Goal: Complete application form: Complete application form

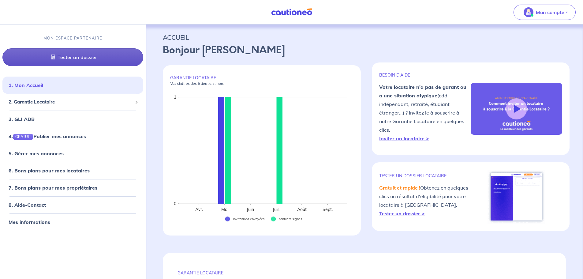
click at [68, 54] on link "Tester un dossier" at bounding box center [72, 57] width 141 height 18
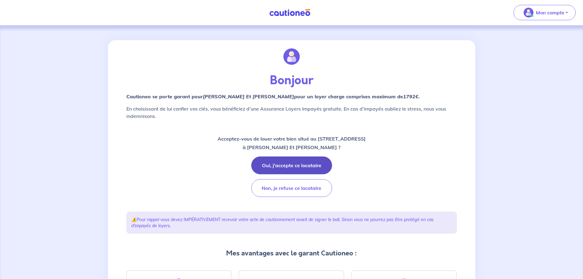
click at [314, 164] on button "Oui, j'accepte ce locataire" at bounding box center [291, 165] width 81 height 18
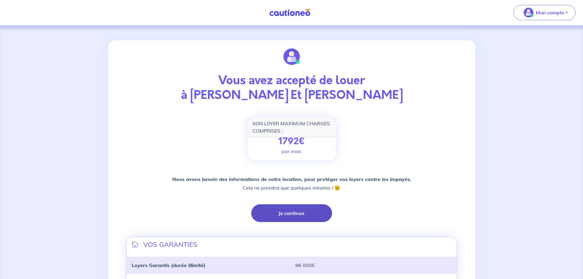
click at [311, 212] on button "Je continue" at bounding box center [291, 213] width 81 height 18
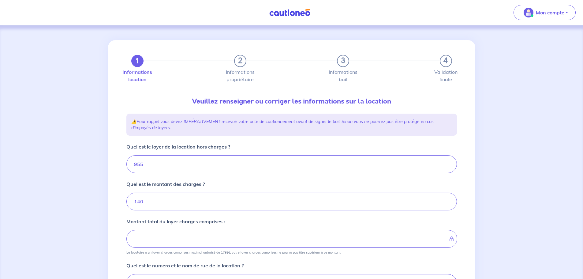
type input "1095"
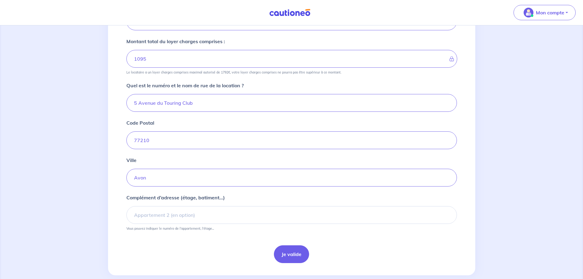
scroll to position [184, 0]
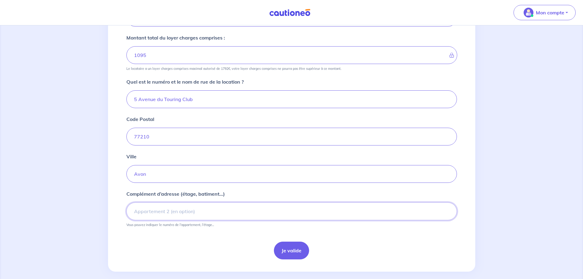
click at [242, 211] on input "Complément d’adresse (étage, batiment...)" at bounding box center [291, 211] width 331 height 18
type input "appartement 202 - 2ème étage"
click at [299, 253] on button "Je valide" at bounding box center [291, 250] width 35 height 18
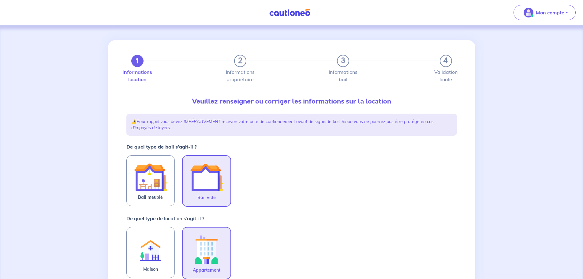
click at [216, 181] on img at bounding box center [206, 177] width 33 height 33
click at [0, 0] on input "Bail vide" at bounding box center [0, 0] width 0 height 0
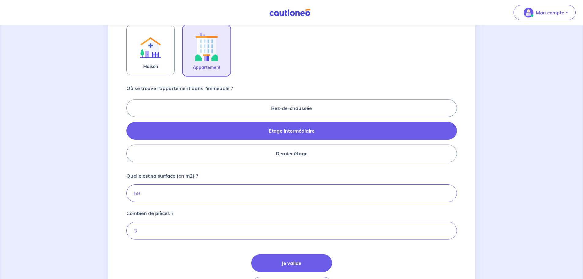
scroll to position [214, 0]
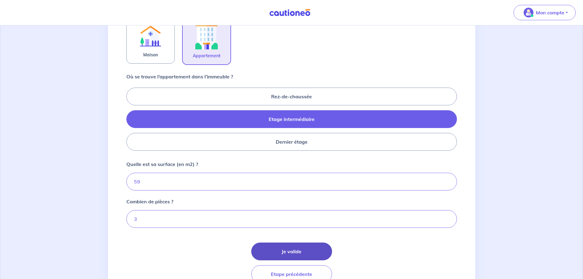
click at [311, 248] on button "Je valide" at bounding box center [291, 251] width 81 height 18
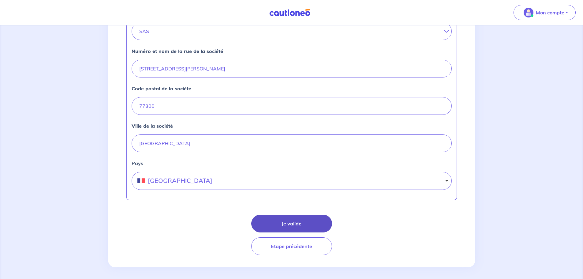
scroll to position [240, 0]
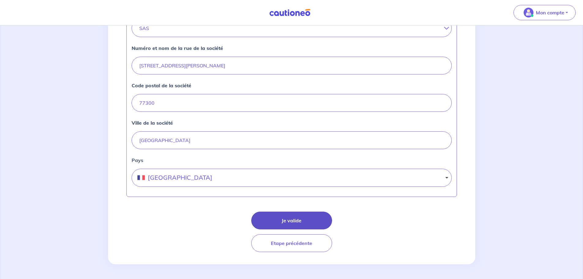
click at [299, 218] on button "Je valide" at bounding box center [291, 220] width 81 height 18
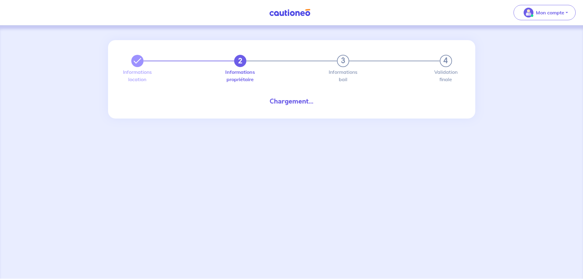
select select "FR"
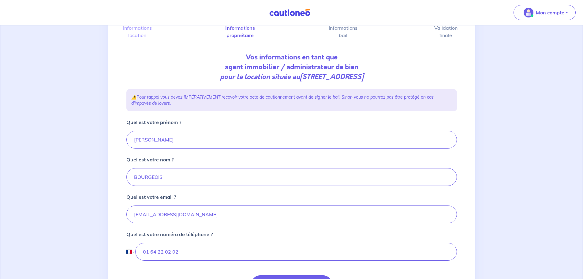
scroll to position [108, 0]
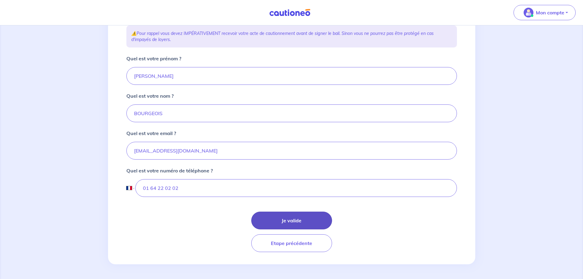
click at [287, 213] on button "Je valide" at bounding box center [291, 220] width 81 height 18
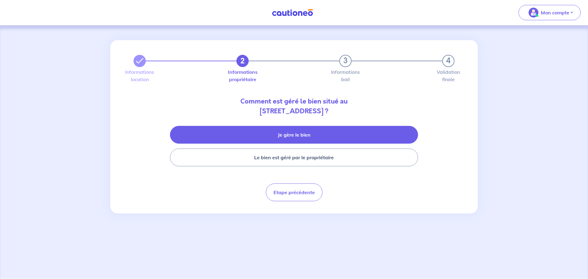
click at [299, 134] on button "Je gère le bien" at bounding box center [294, 135] width 248 height 18
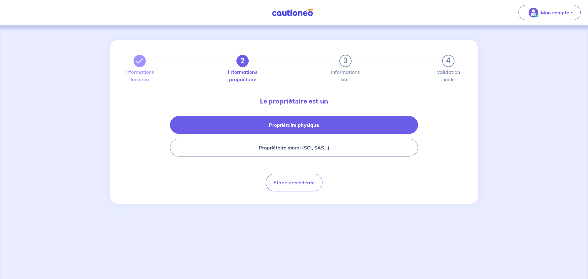
click at [327, 126] on button "Propriétaire physique" at bounding box center [294, 125] width 248 height 18
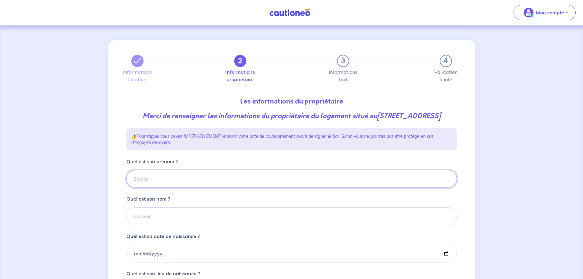
click at [172, 186] on input "Quel est son prénom ?" at bounding box center [291, 179] width 331 height 18
click at [162, 187] on input "Quel est son prénom ?" at bounding box center [291, 179] width 331 height 18
type input "T"
type input "Frank"
type input "t"
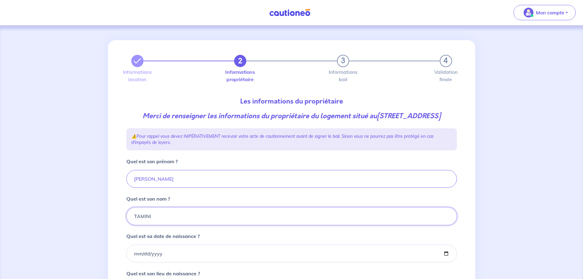
type input "TAMINI"
type input "1960-03-17"
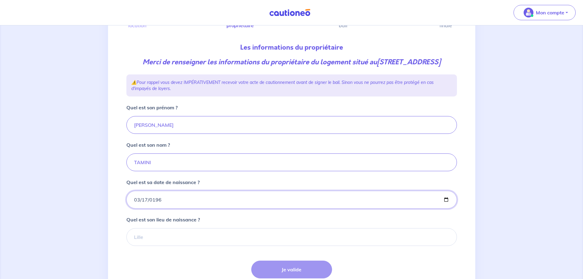
scroll to position [92, 0]
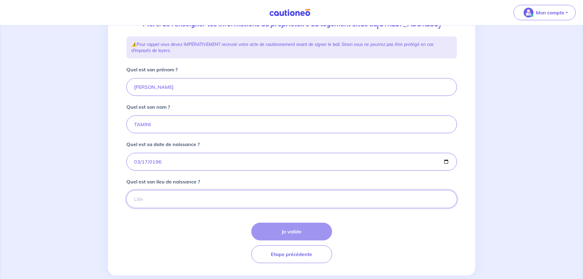
click at [153, 208] on input "Quel est son lieu de naissance ?" at bounding box center [291, 199] width 331 height 18
type input "c"
type input "Corbeil Essonnes"
click at [282, 239] on button "Je valide" at bounding box center [291, 232] width 81 height 18
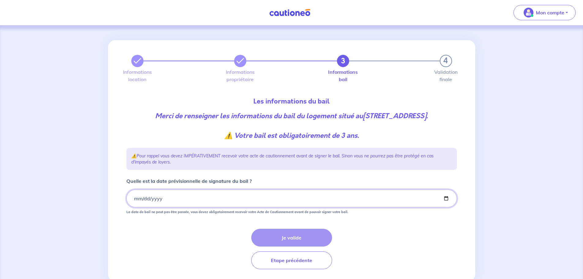
click at [178, 207] on input "Quelle est la date prévisionnelle de signature du bail ?" at bounding box center [291, 198] width 331 height 18
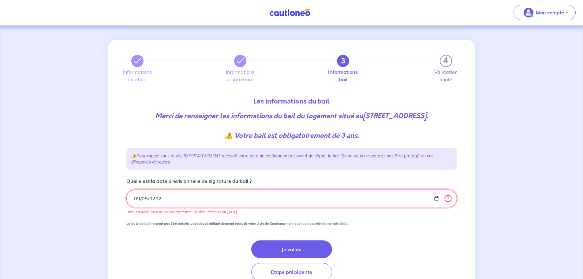
type input "2025-09-05"
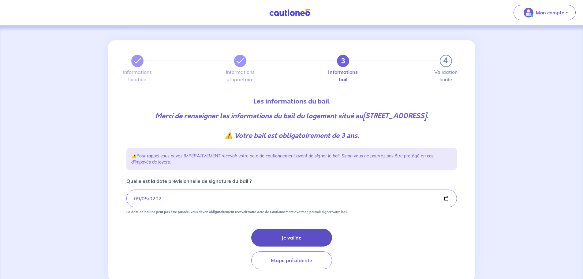
click at [304, 246] on button "Je valide" at bounding box center [291, 238] width 81 height 18
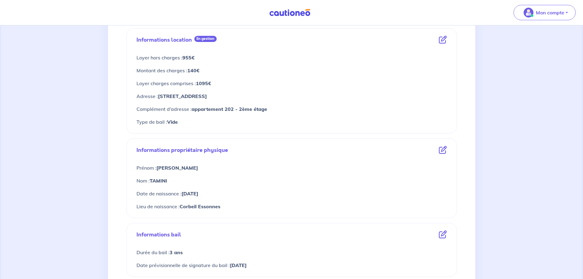
scroll to position [184, 0]
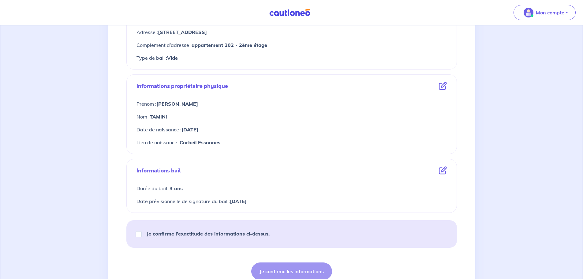
click at [205, 234] on strong "Je confirme l’exactitude des informations ci-dessus." at bounding box center [208, 233] width 123 height 6
click at [142, 234] on input "Je confirme l’exactitude des informations ci-dessus." at bounding box center [139, 234] width 6 height 6
checkbox input "true"
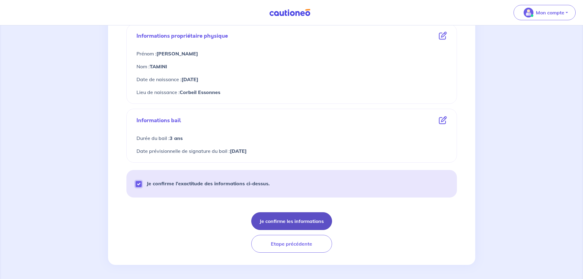
scroll to position [234, 0]
click at [306, 219] on button "Je confirme les informations" at bounding box center [291, 220] width 81 height 18
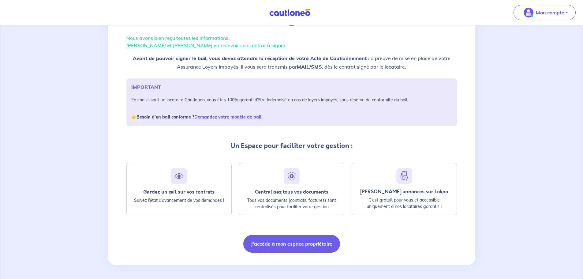
scroll to position [39, 0]
click at [289, 244] on button "J'accède à mon espace propriétaire" at bounding box center [291, 243] width 97 height 18
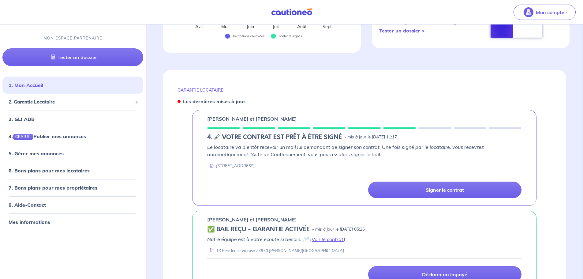
scroll to position [184, 0]
